Goal: Task Accomplishment & Management: Manage account settings

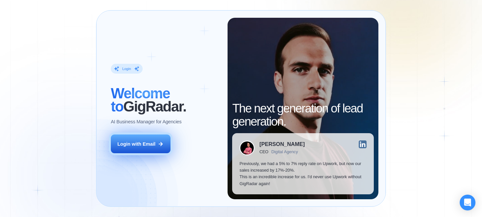
click at [143, 146] on div "Login with Email" at bounding box center [137, 143] width 38 height 7
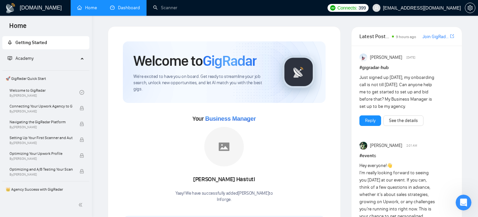
click at [116, 7] on link "Dashboard" at bounding box center [125, 8] width 30 height 6
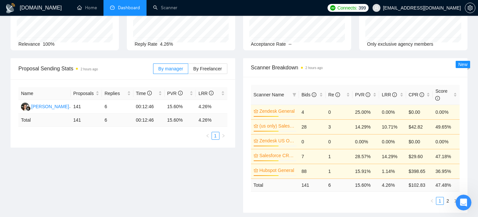
scroll to position [81, 0]
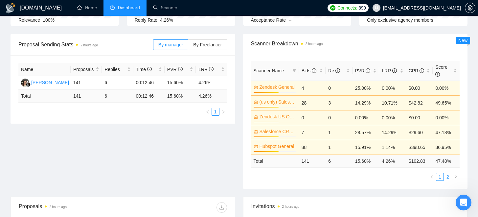
click at [448, 177] on link "2" at bounding box center [447, 176] width 7 height 7
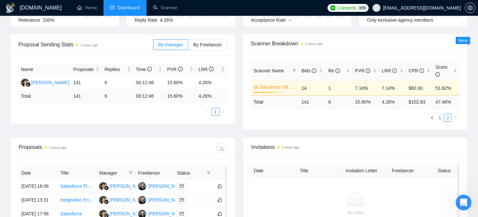
click at [440, 118] on link "1" at bounding box center [439, 117] width 7 height 7
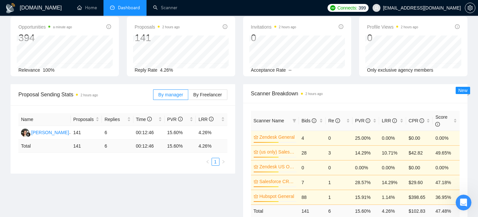
scroll to position [0, 0]
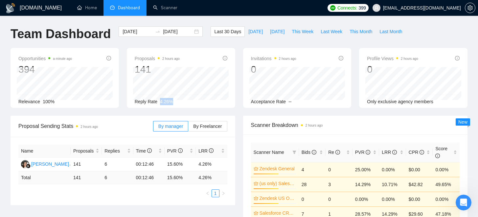
drag, startPoint x: 175, startPoint y: 100, endPoint x: 158, endPoint y: 101, distance: 17.4
click at [158, 101] on div "Reply Rate 4.26%" at bounding box center [181, 101] width 93 height 7
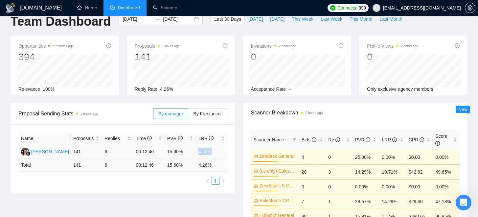
drag, startPoint x: 212, startPoint y: 152, endPoint x: 195, endPoint y: 152, distance: 16.7
click at [195, 152] on tr "[PERSON_NAME] 141 6 00:12:46 15.60% 4.26%" at bounding box center [122, 152] width 209 height 14
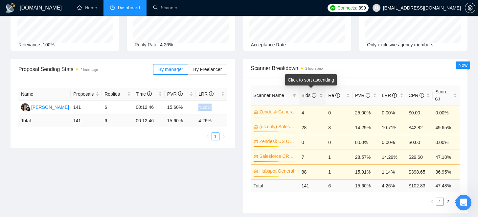
scroll to position [57, 0]
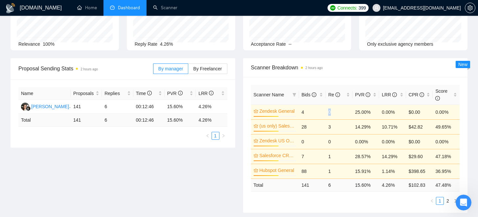
drag, startPoint x: 330, startPoint y: 112, endPoint x: 326, endPoint y: 112, distance: 3.7
click at [326, 112] on td "0" at bounding box center [338, 111] width 27 height 15
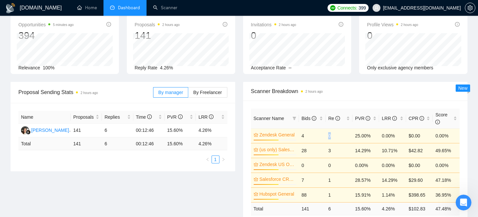
scroll to position [0, 0]
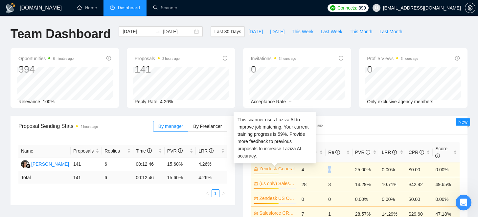
click at [264, 166] on link "Zendesk General" at bounding box center [276, 168] width 35 height 7
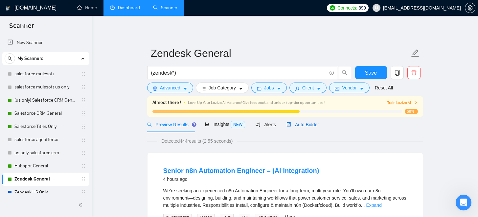
click at [302, 124] on span "Auto Bidder" at bounding box center [302, 124] width 32 height 5
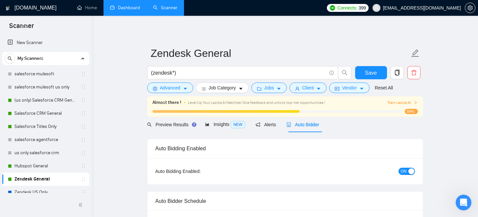
checkbox input "true"
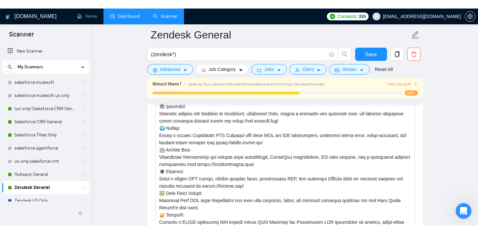
scroll to position [98, 0]
